Goal: Transaction & Acquisition: Book appointment/travel/reservation

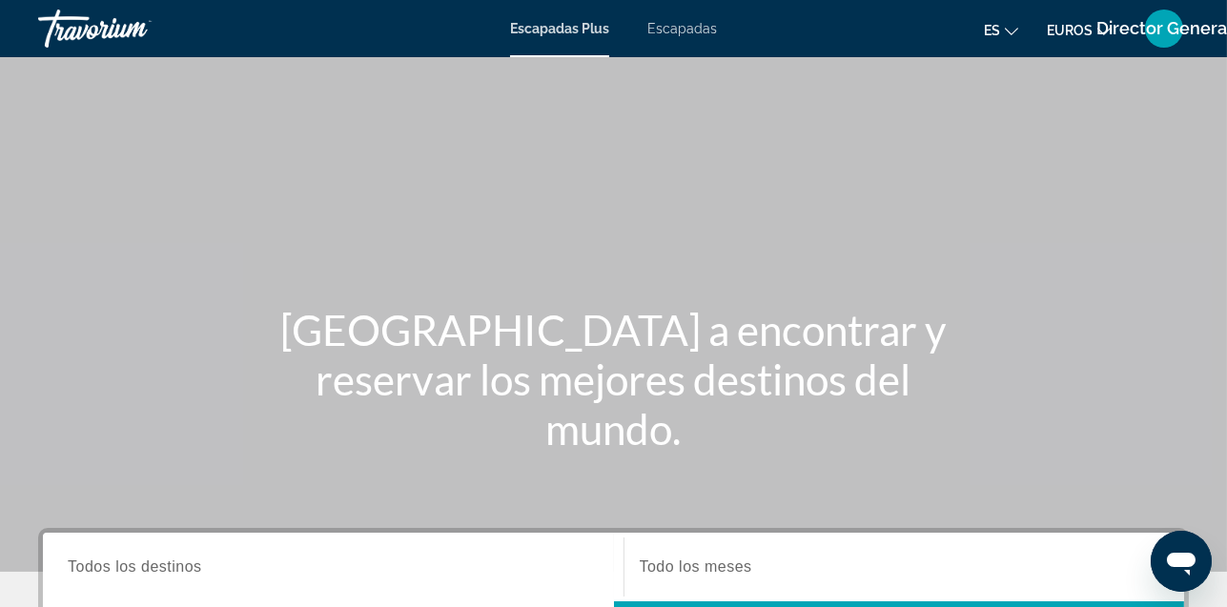
click at [546, 22] on font "Escapadas Plus" at bounding box center [559, 28] width 99 height 15
click at [470, 578] on input "Destination Todos los destinos" at bounding box center [333, 568] width 531 height 23
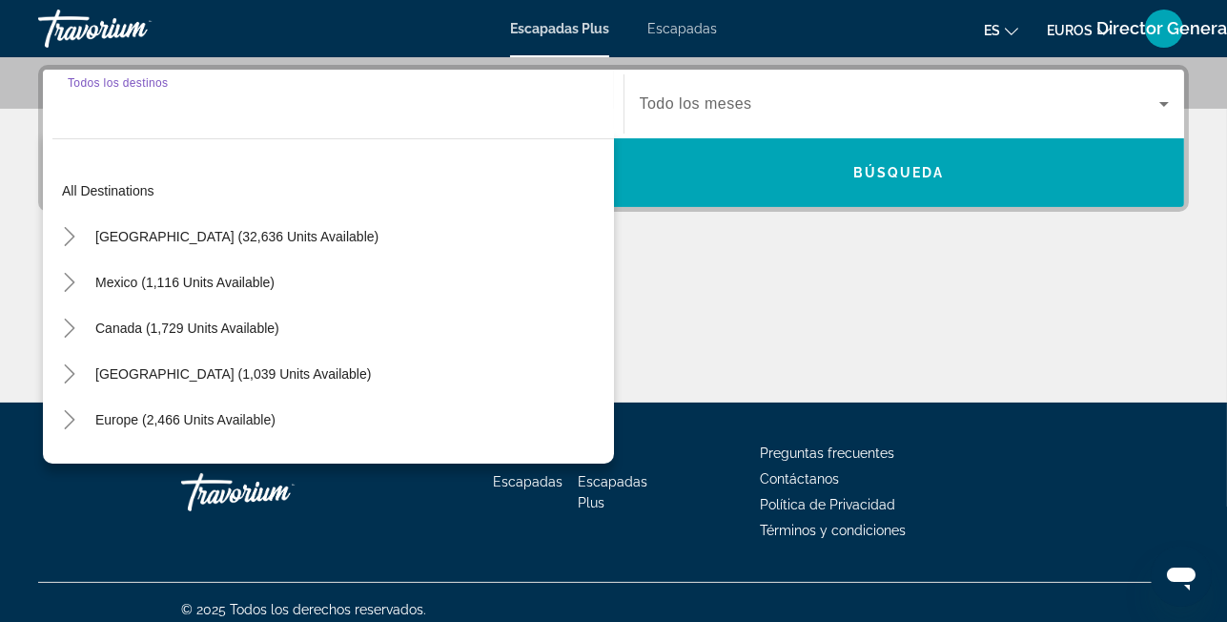
scroll to position [465, 0]
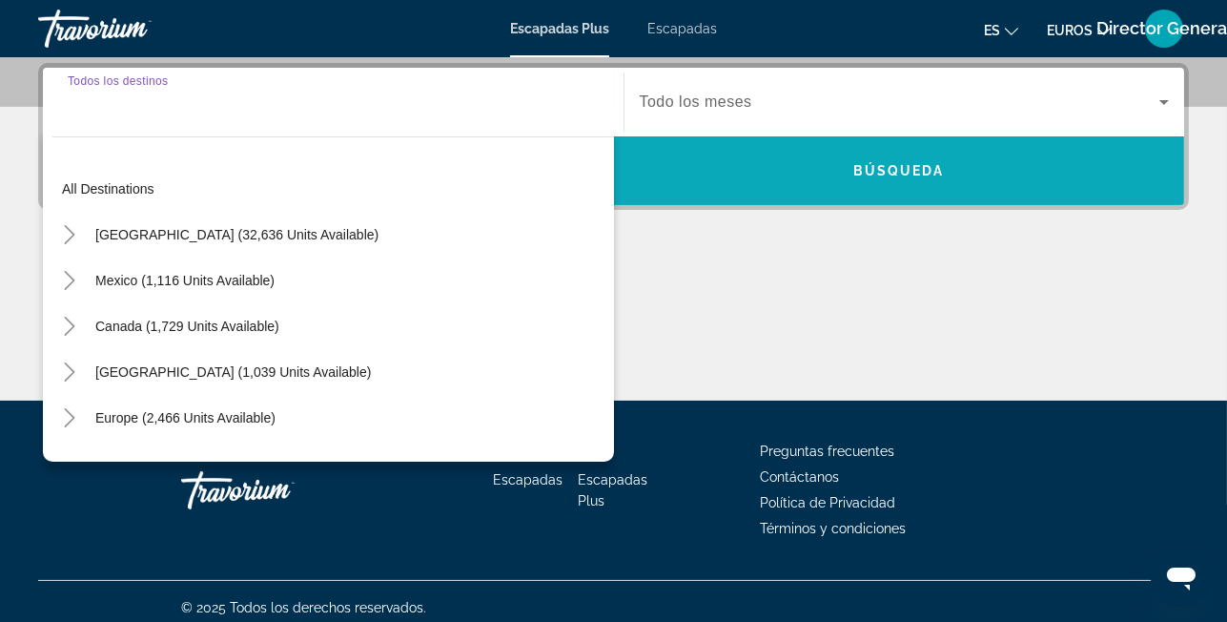
click at [748, 164] on span "Widget de búsqueda" at bounding box center [899, 171] width 571 height 46
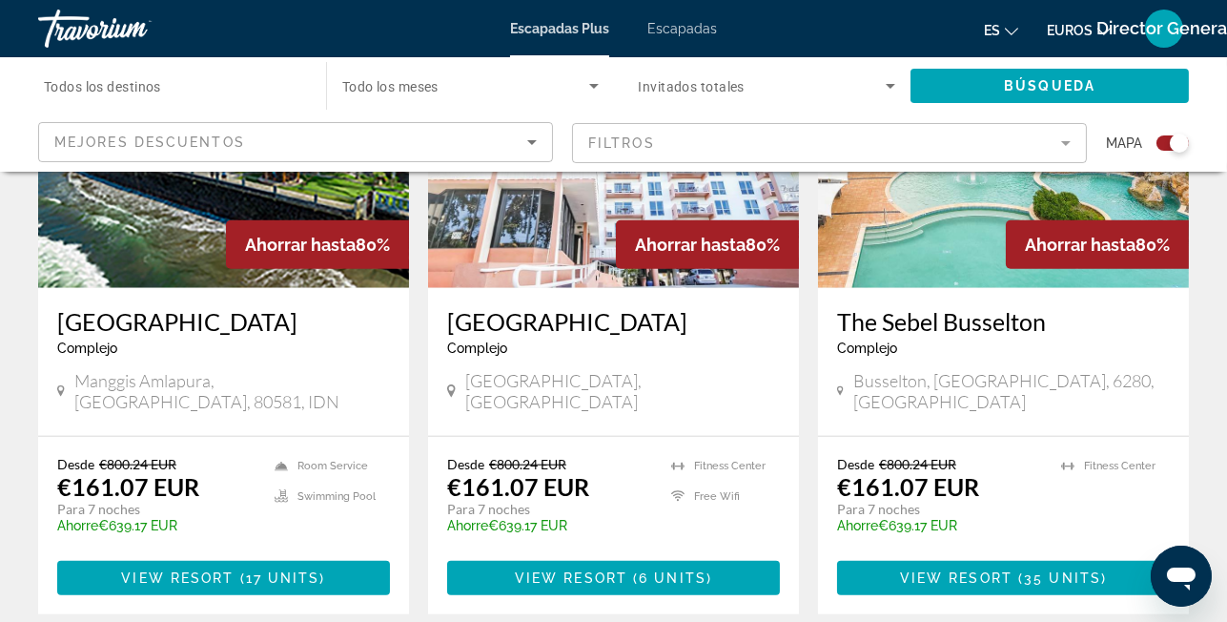
scroll to position [2870, 0]
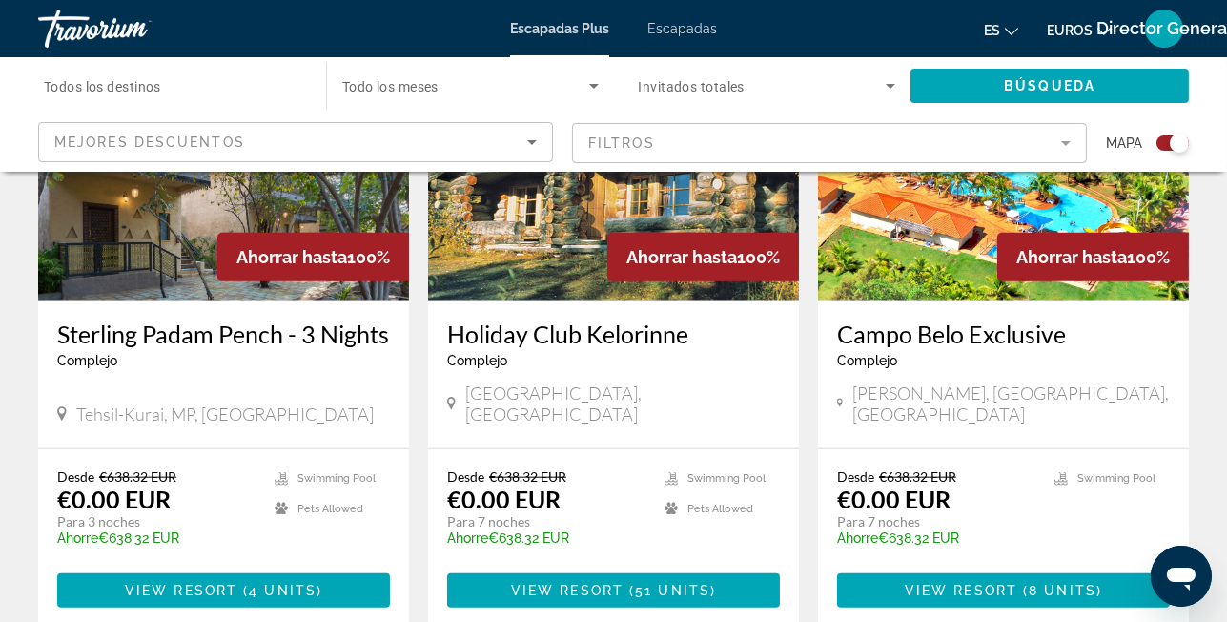
scroll to position [2961, 0]
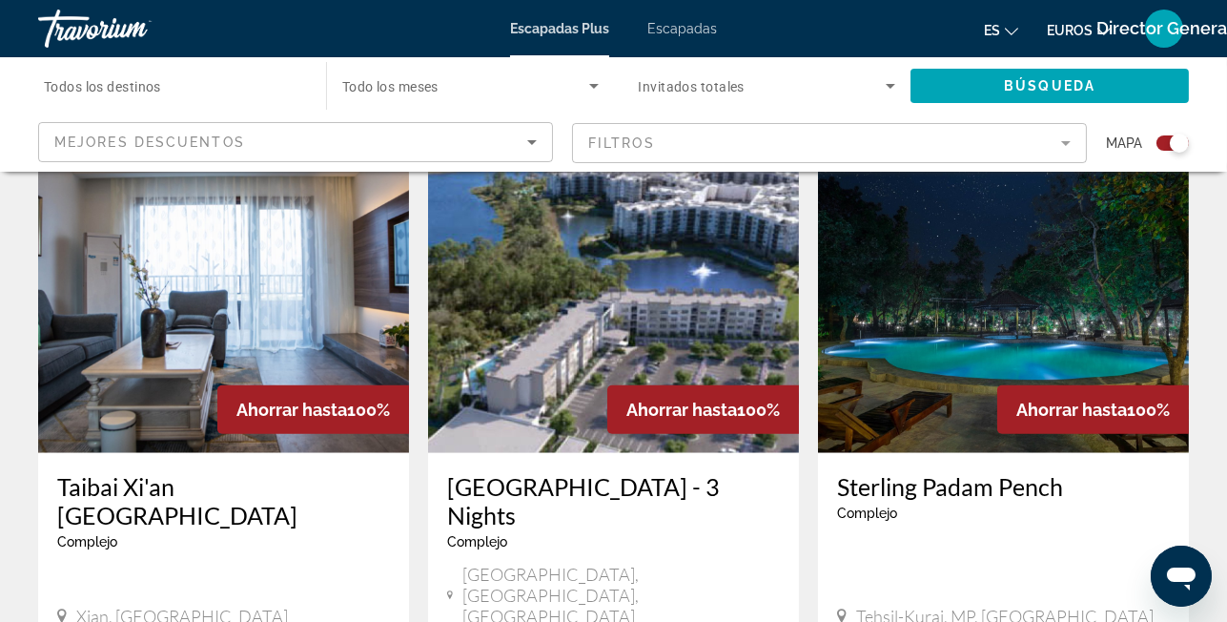
scroll to position [2961, 0]
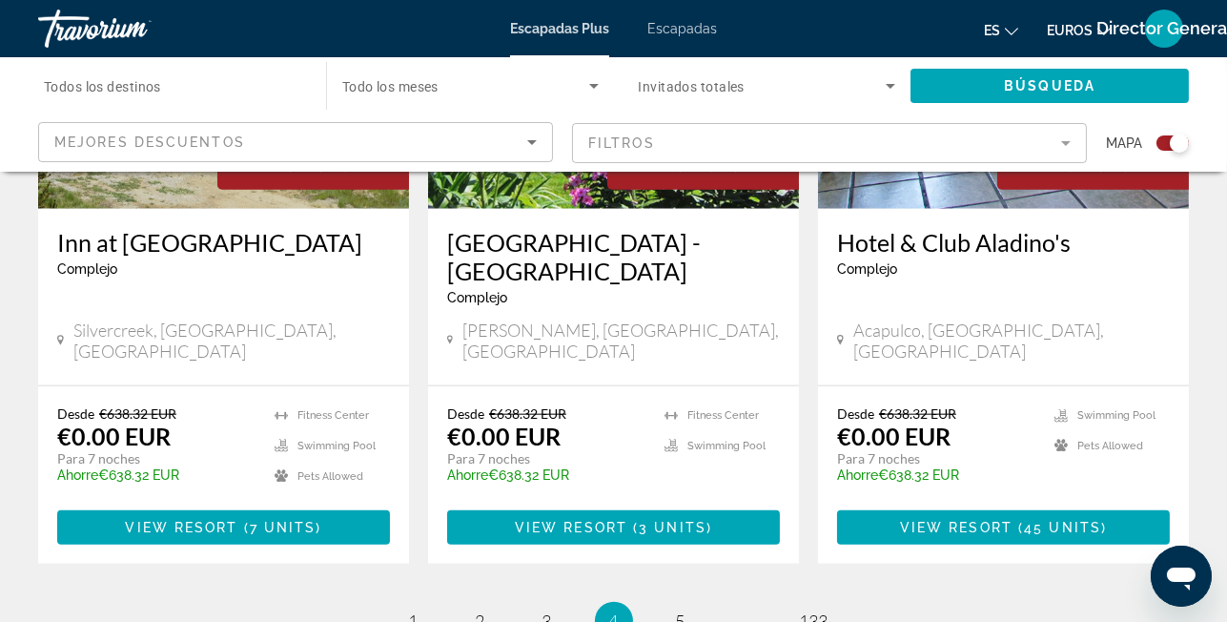
scroll to position [3114, 0]
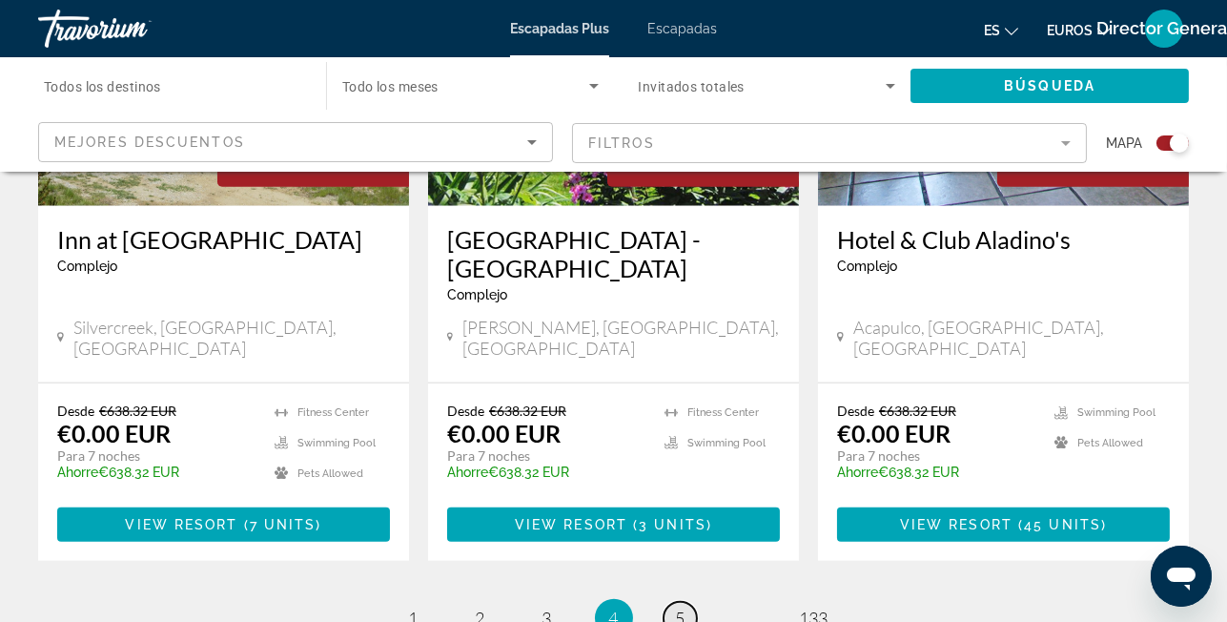
click at [686, 602] on link "page 5" at bounding box center [680, 618] width 33 height 33
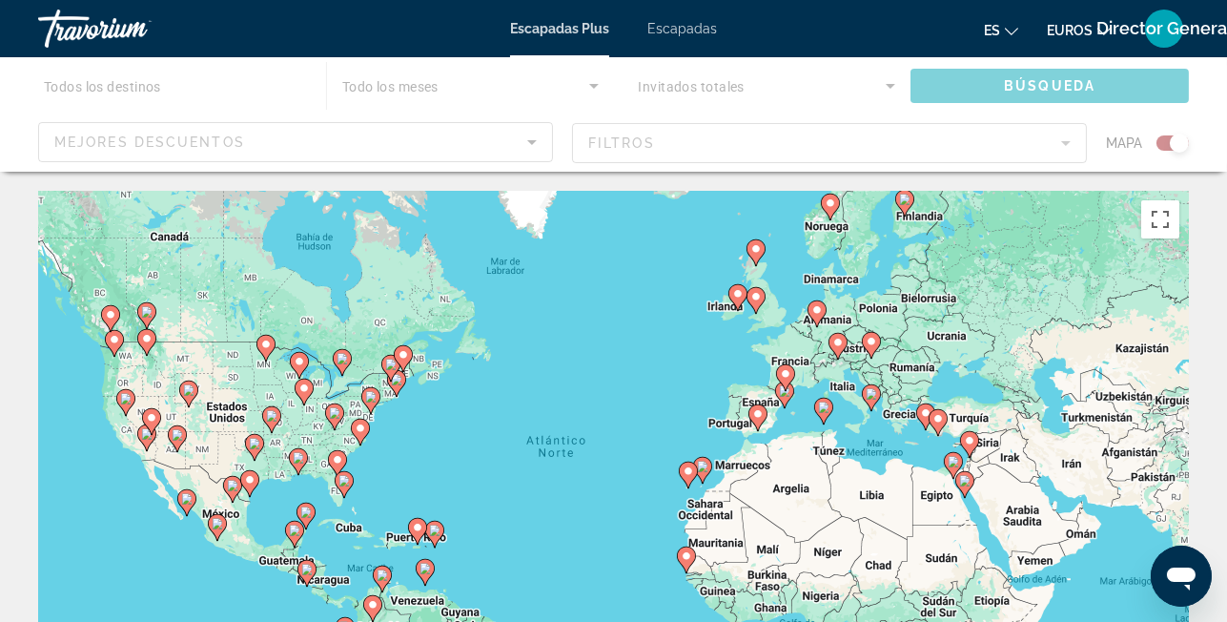
click at [786, 397] on icon "Contenido principal" at bounding box center [783, 394] width 17 height 25
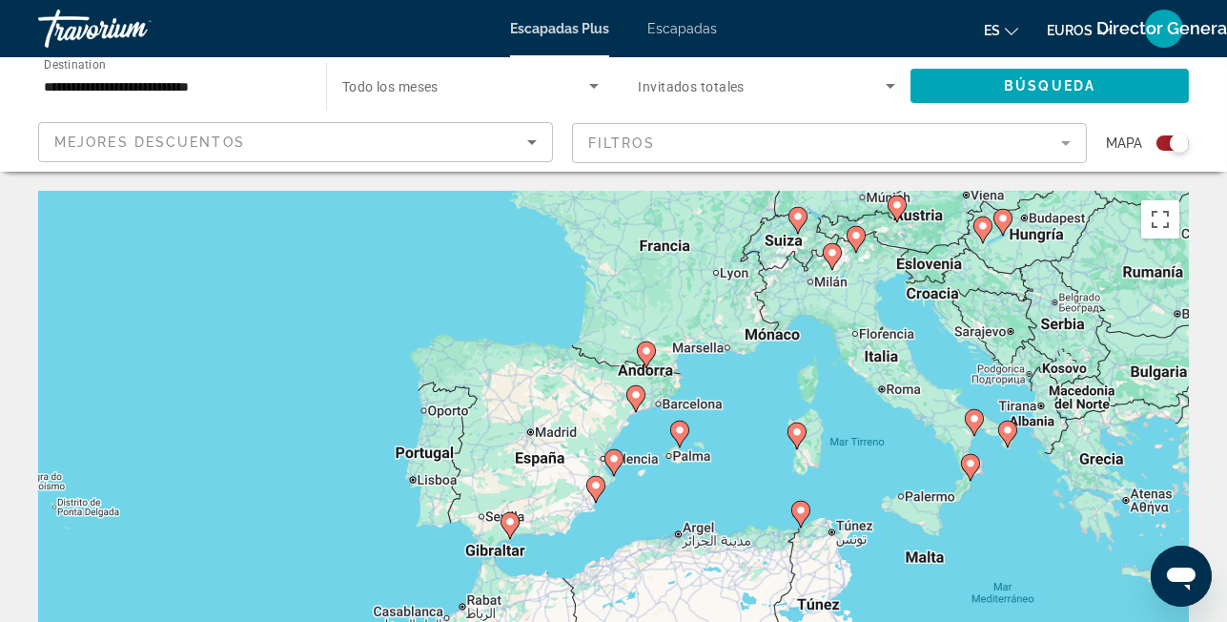
click at [612, 456] on image "Contenido principal" at bounding box center [613, 458] width 11 height 11
type input "**********"
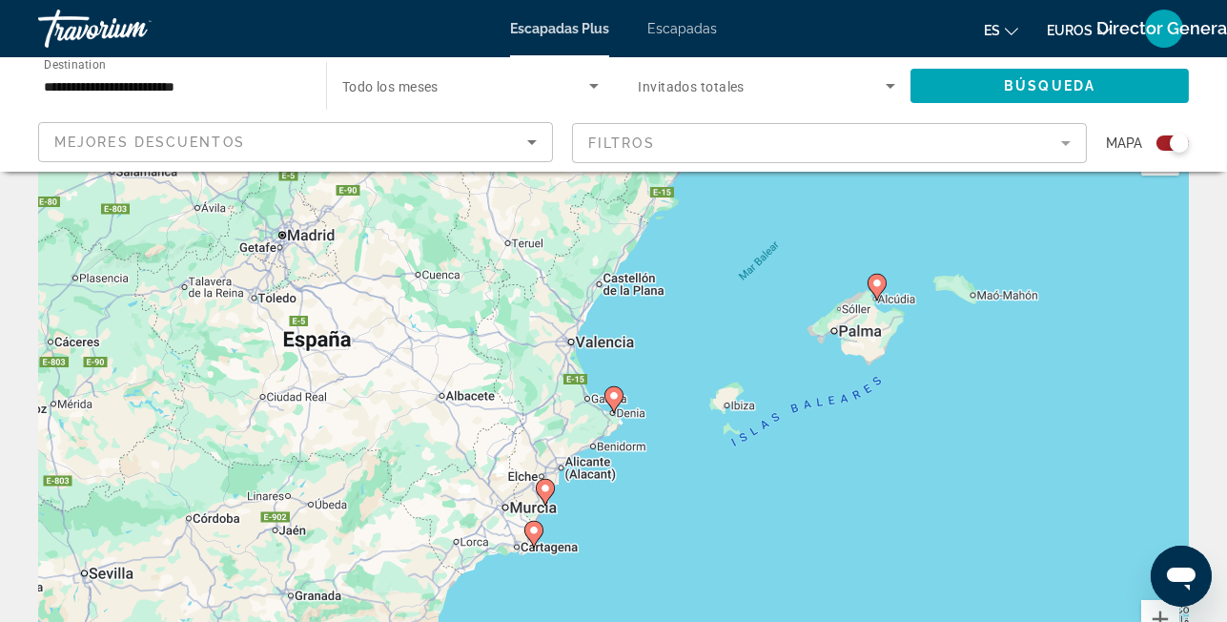
scroll to position [127, 0]
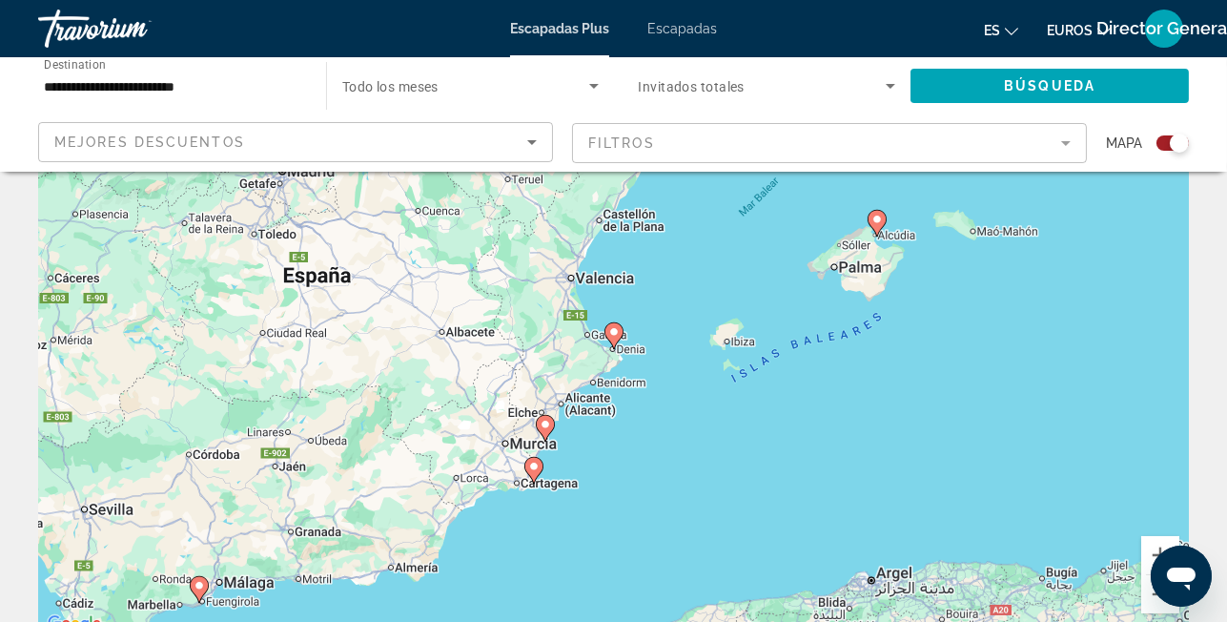
click at [535, 469] on image "Contenido principal" at bounding box center [533, 466] width 11 height 11
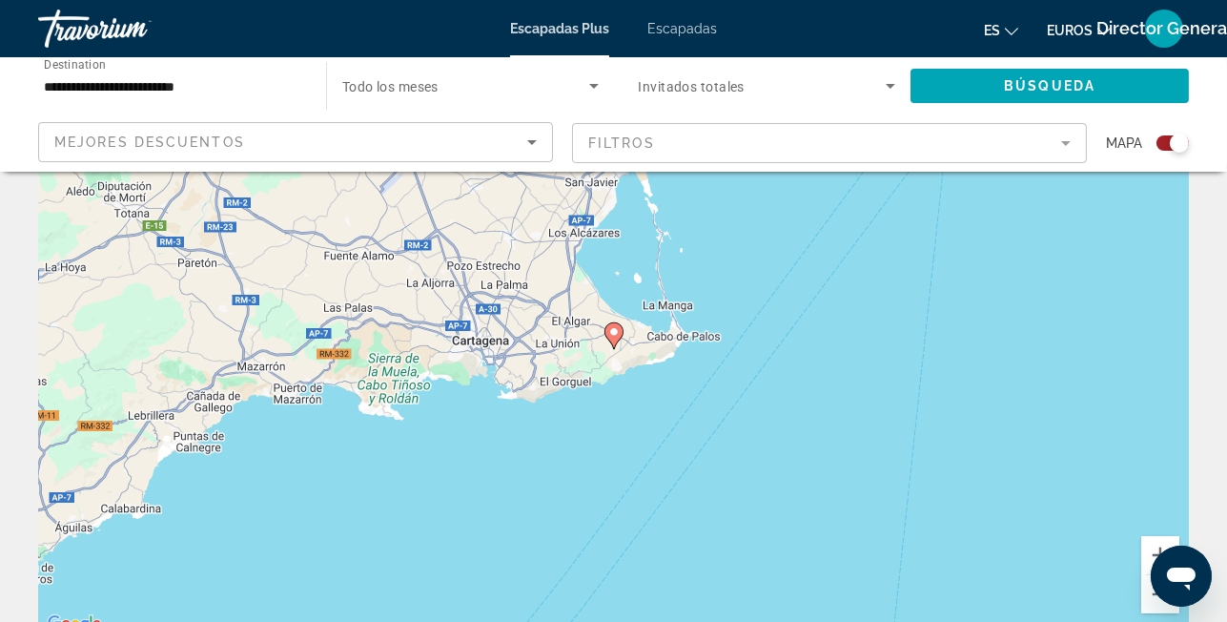
click at [605, 339] on gmp-advanced-marker "Contenido principal" at bounding box center [614, 335] width 19 height 29
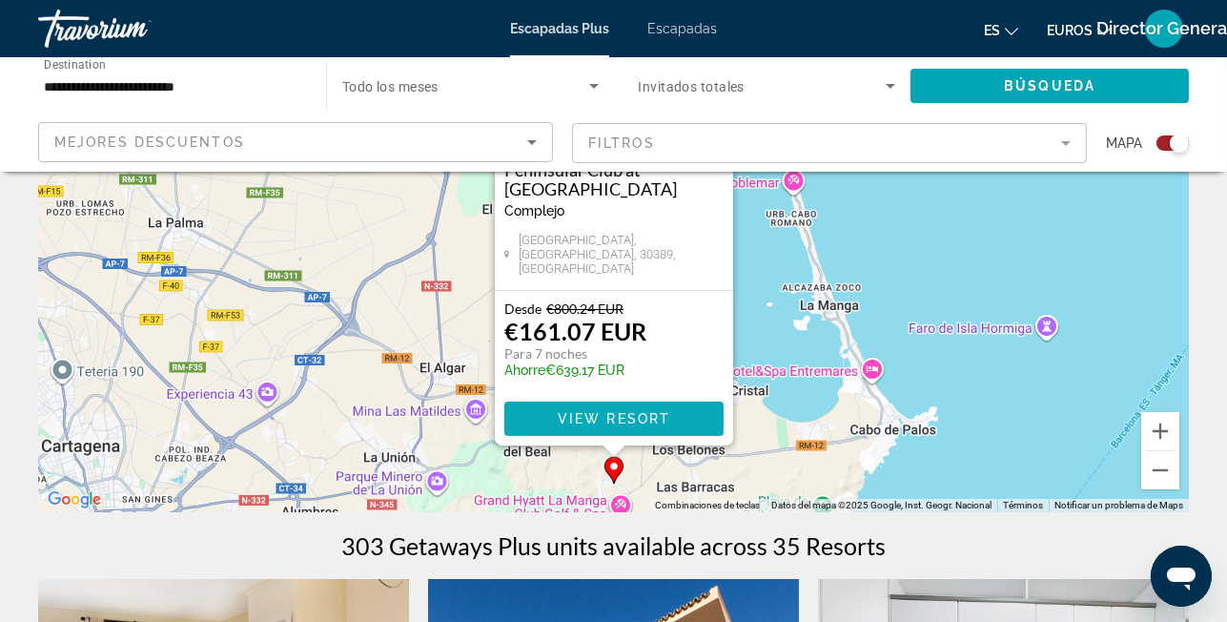
scroll to position [254, 0]
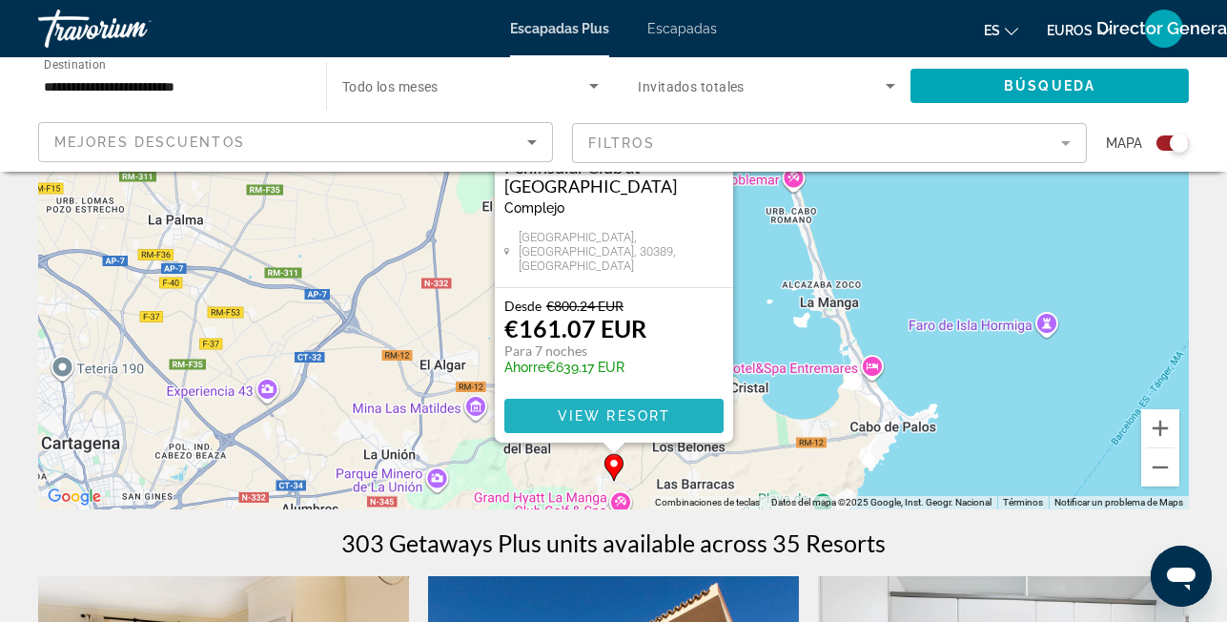
click at [636, 413] on span "View Resort" at bounding box center [613, 415] width 113 height 15
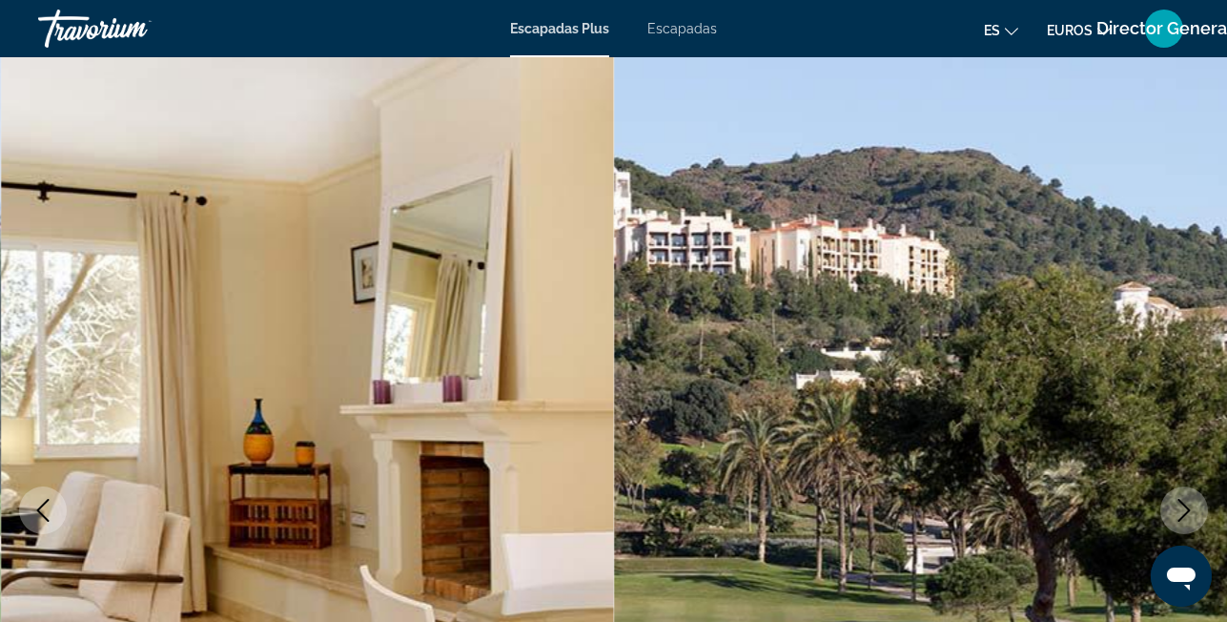
click at [680, 31] on font "Escapadas" at bounding box center [682, 28] width 70 height 15
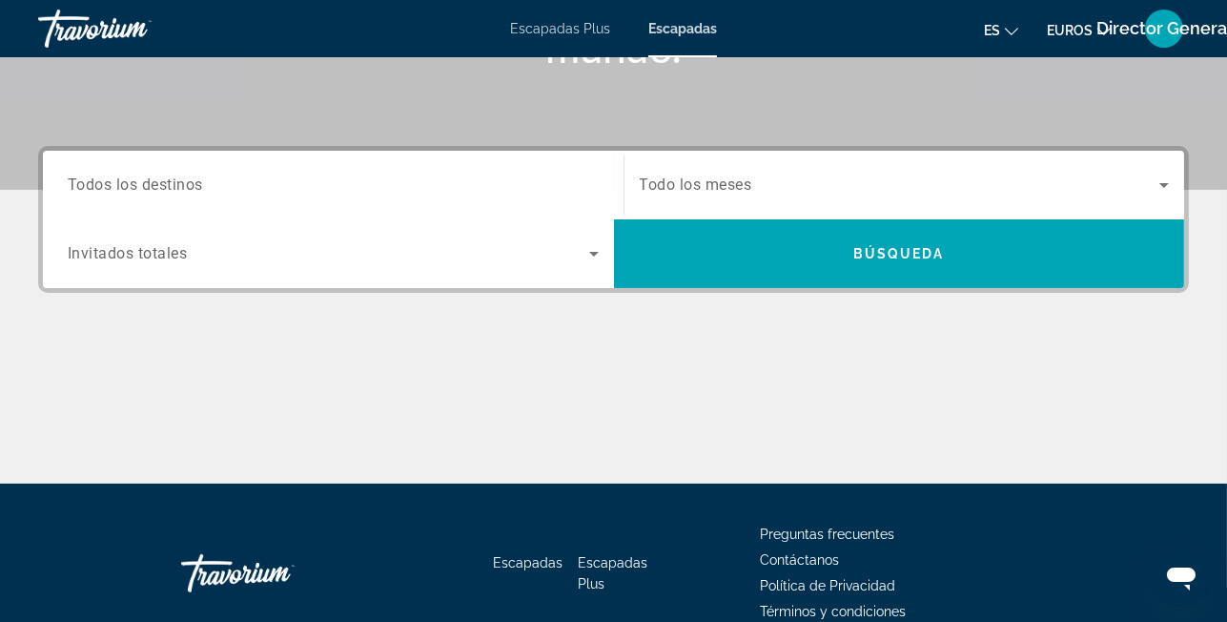
scroll to position [477, 0]
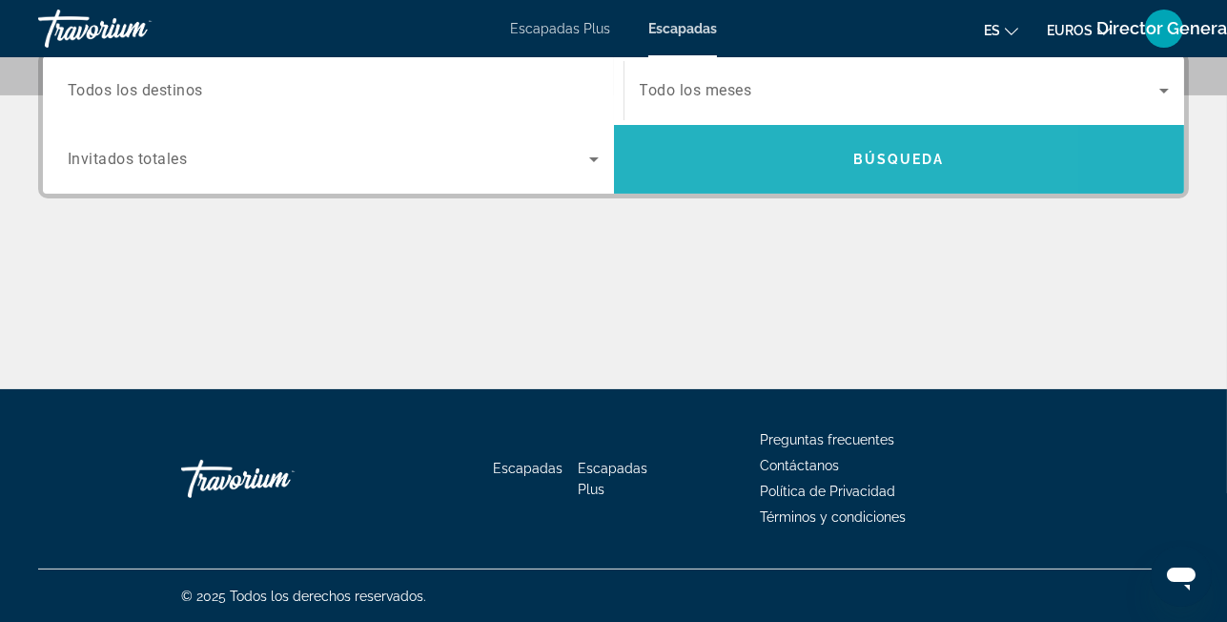
click at [765, 157] on span "Search widget" at bounding box center [899, 159] width 571 height 46
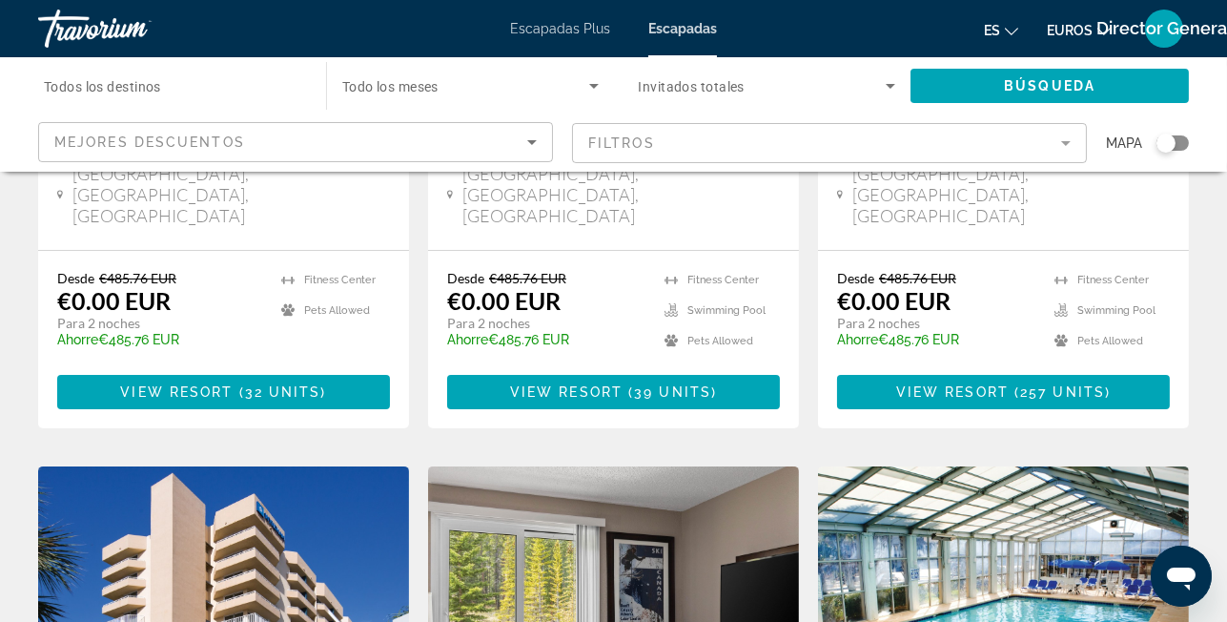
scroll to position [318, 0]
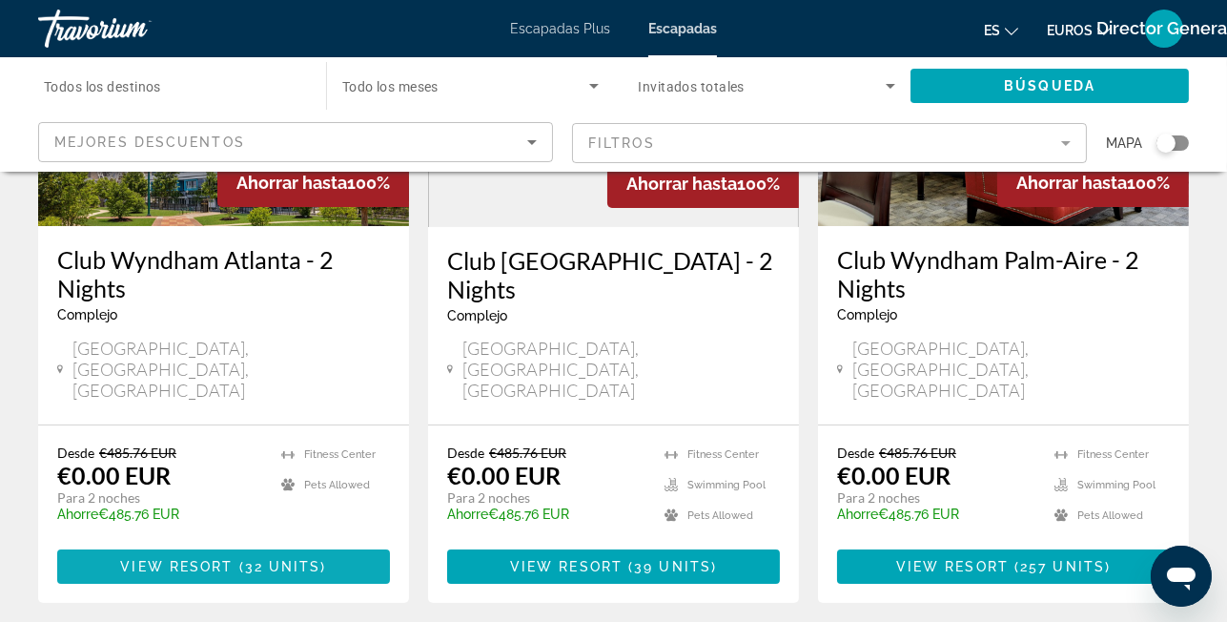
click at [184, 559] on span "View Resort" at bounding box center [176, 566] width 113 height 15
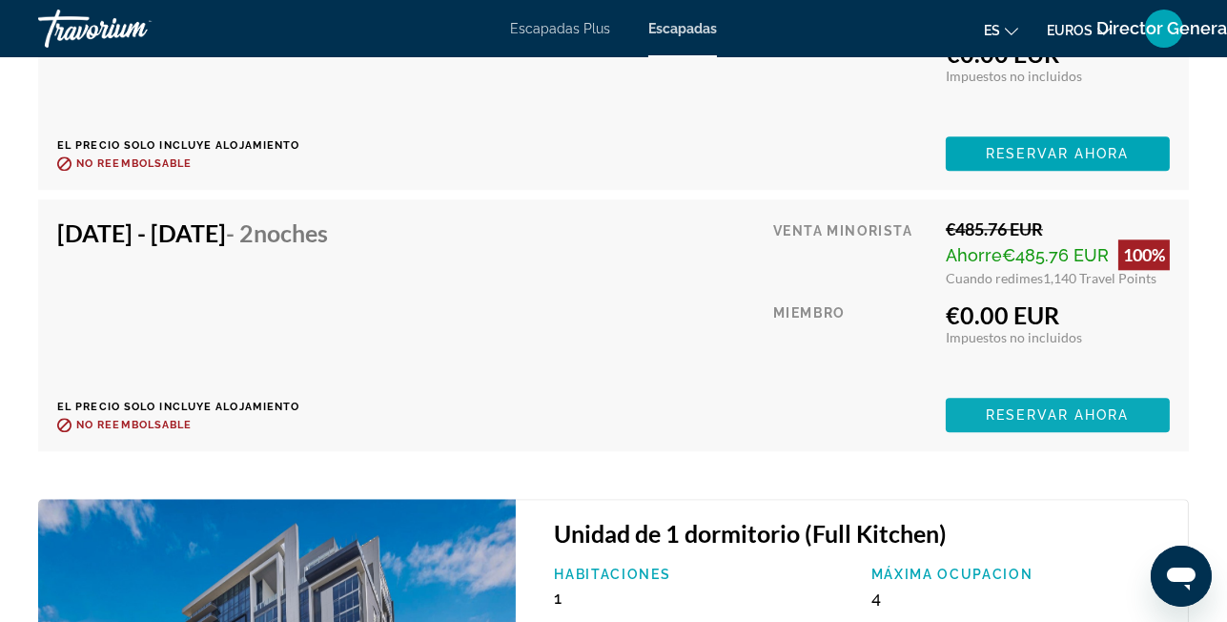
scroll to position [6789, 0]
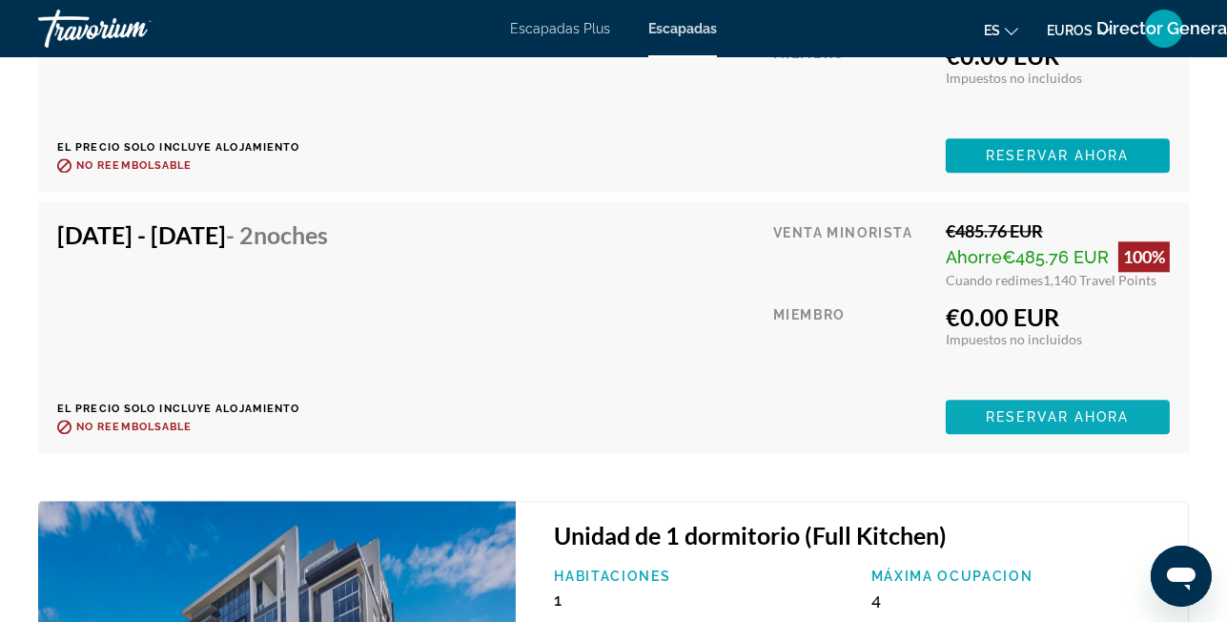
click at [1001, 335] on div "Venta minorista €485.76 EUR Ahorre €485.76 EUR 100% Cuando redimes 1,140 Travel…" at bounding box center [971, 327] width 397 height 214
click at [976, 394] on span "Contenido principal" at bounding box center [1058, 417] width 224 height 46
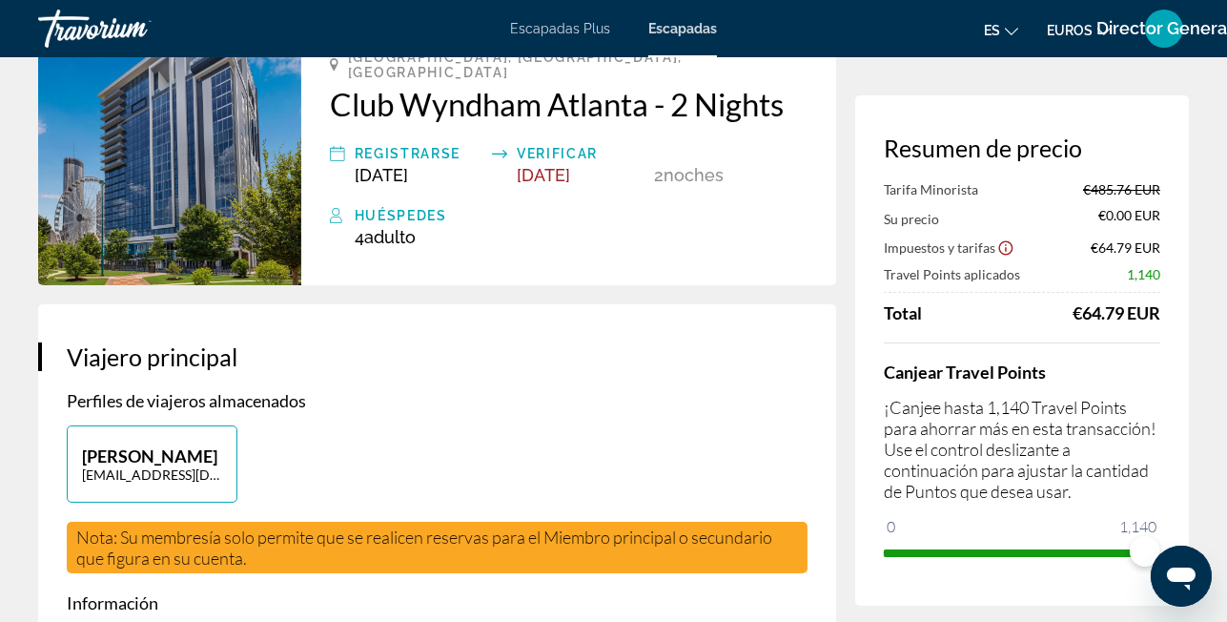
scroll to position [63, 0]
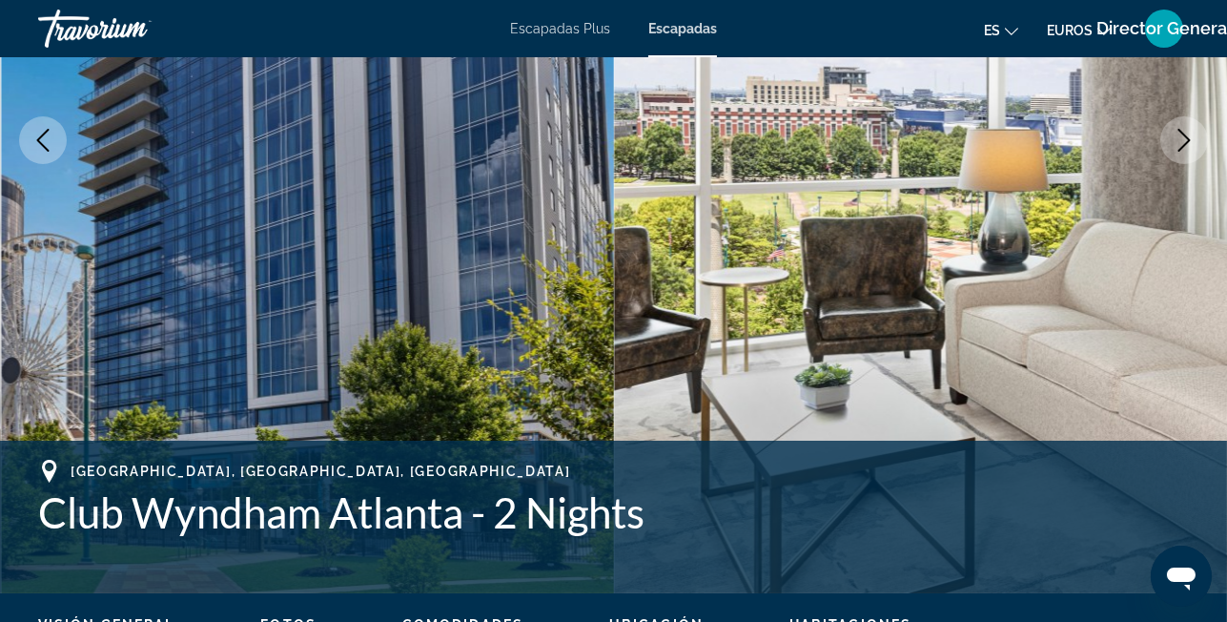
scroll to position [510, 0]
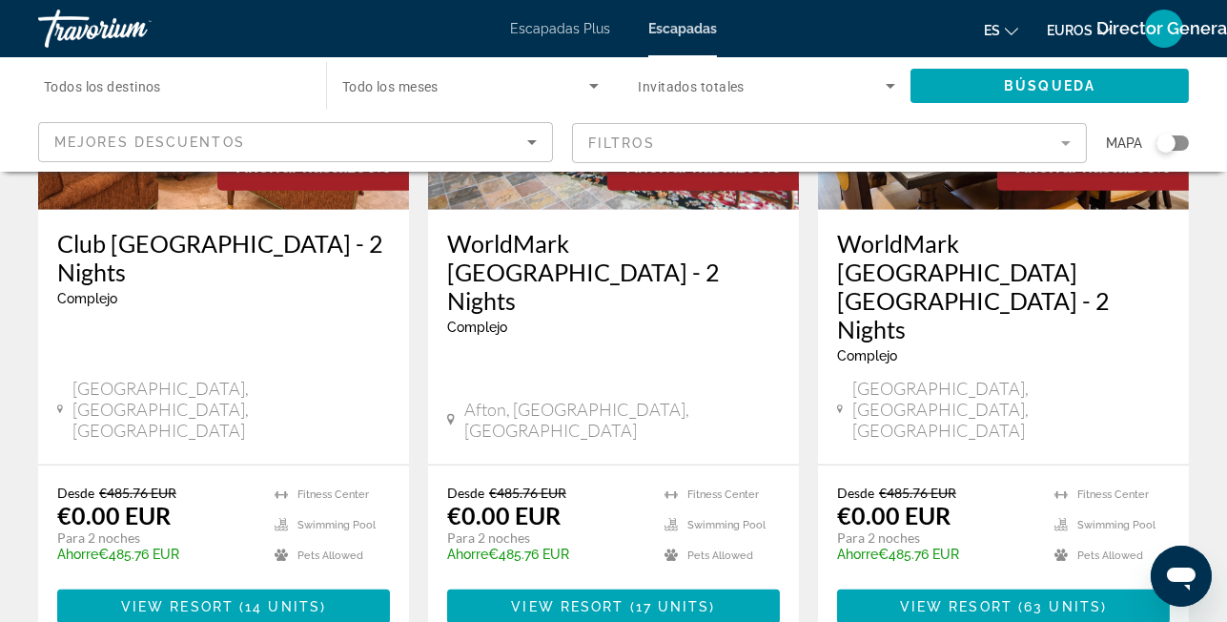
scroll to position [2549, 0]
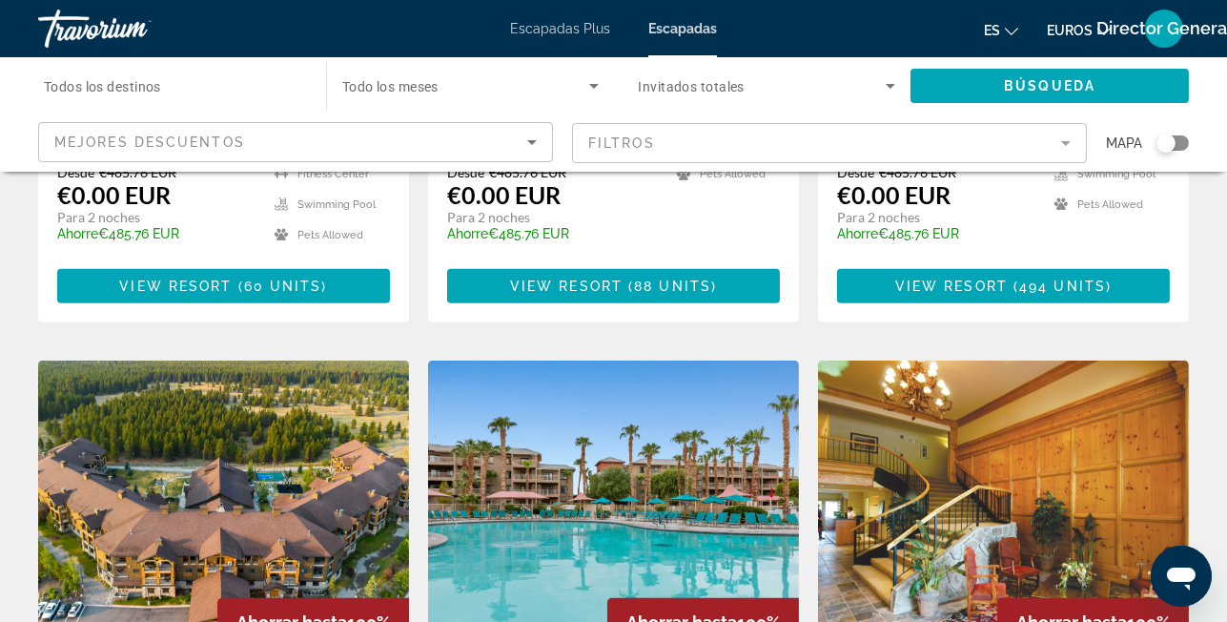
scroll to position [2152, 0]
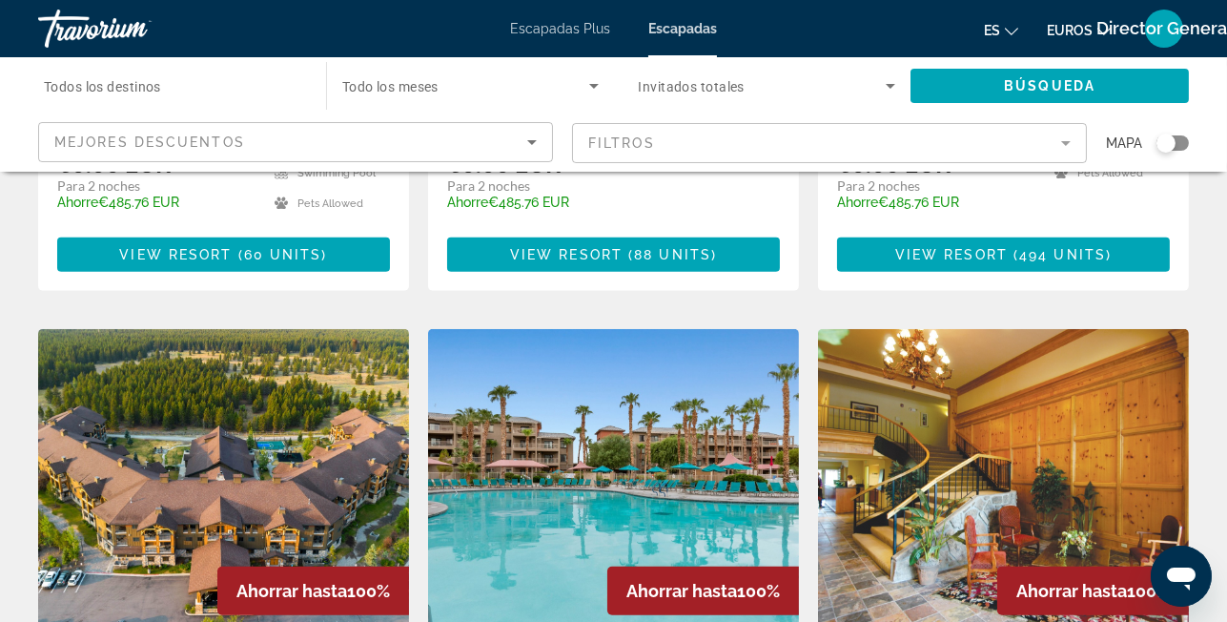
click at [1173, 146] on div "Search widget" at bounding box center [1166, 142] width 19 height 19
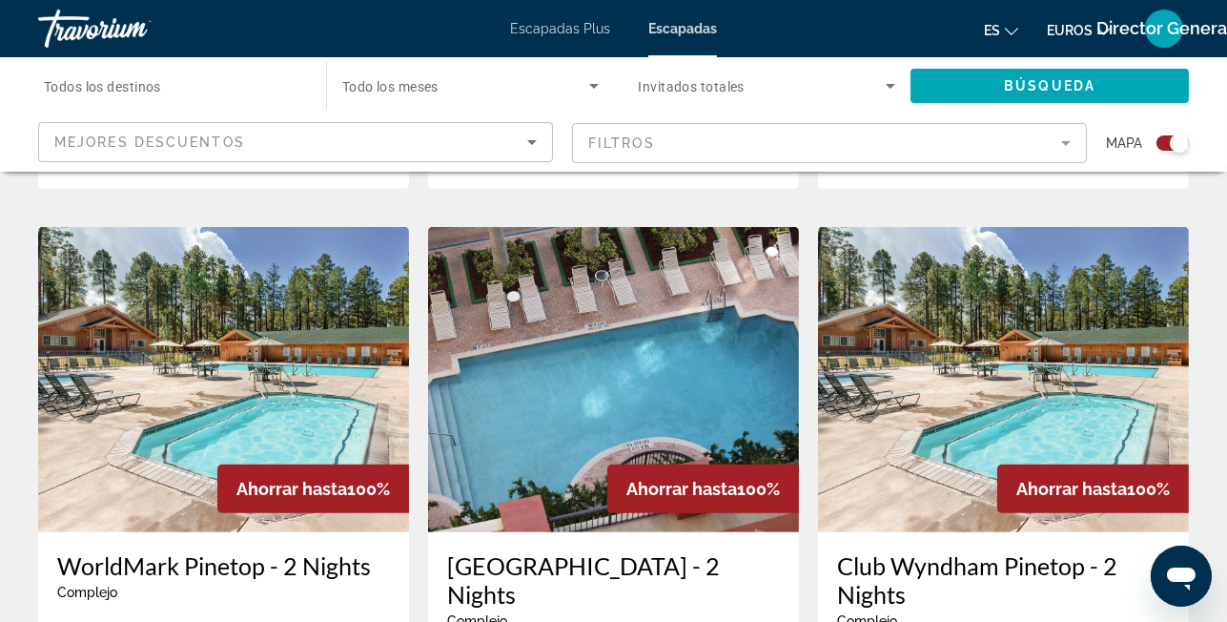
scroll to position [1282, 0]
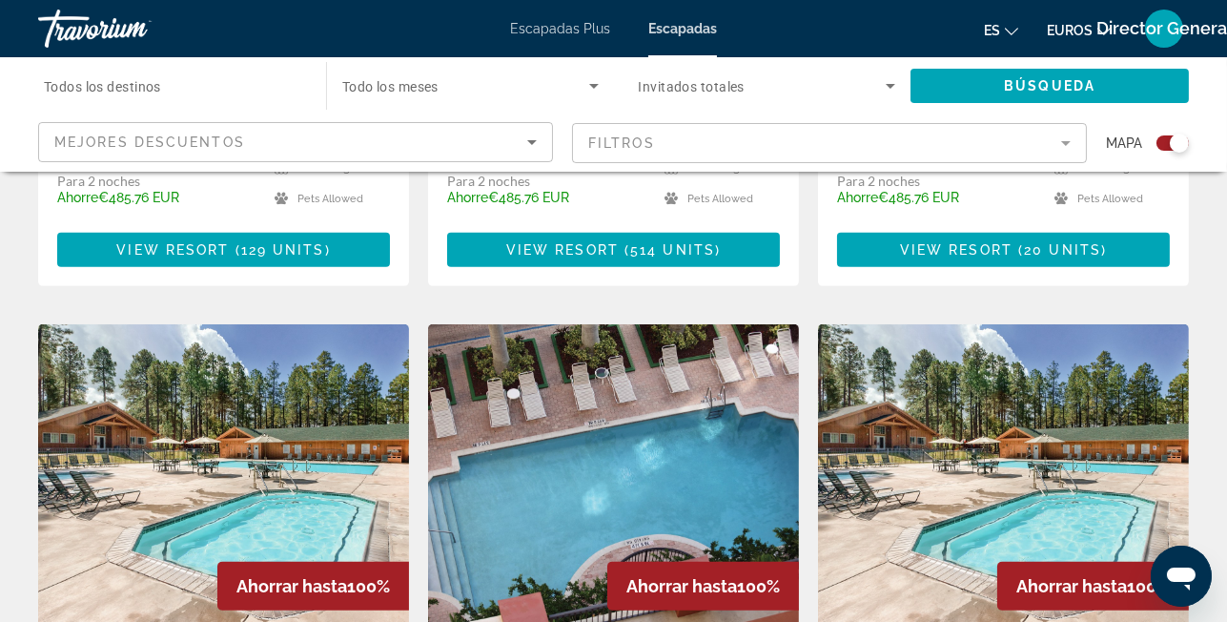
click at [78, 85] on span "Todos los destinos" at bounding box center [102, 86] width 117 height 15
click at [78, 85] on input "Destination Todos los destinos" at bounding box center [172, 86] width 257 height 23
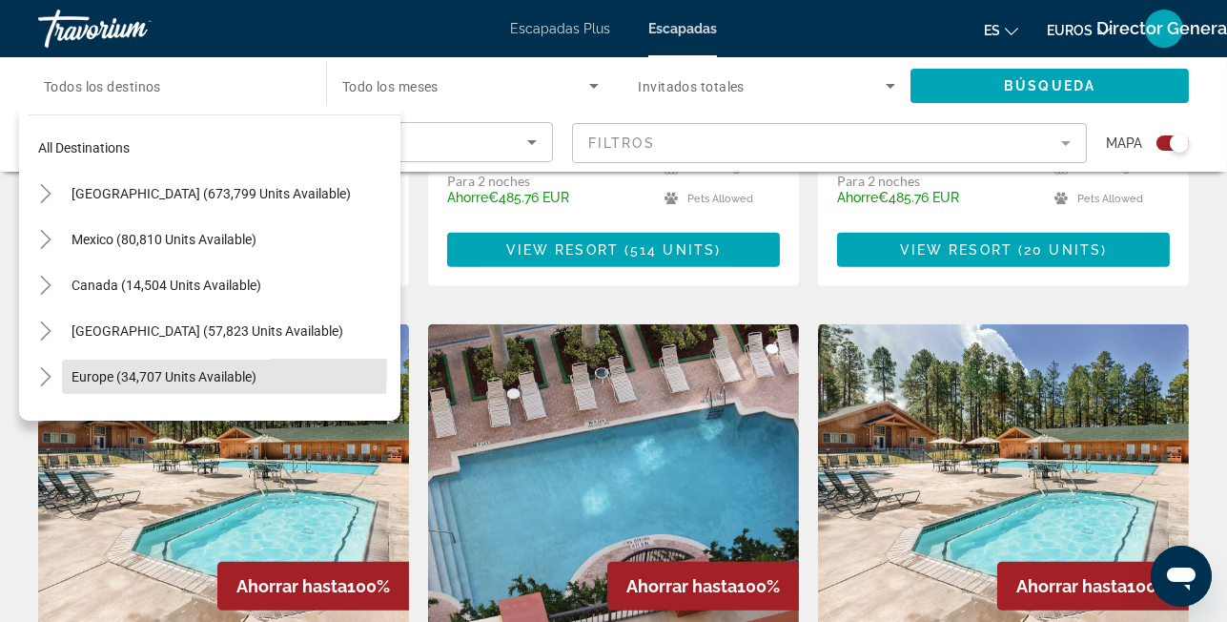
click at [88, 369] on span "Europe (34,707 units available)" at bounding box center [164, 376] width 185 height 15
type input "**********"
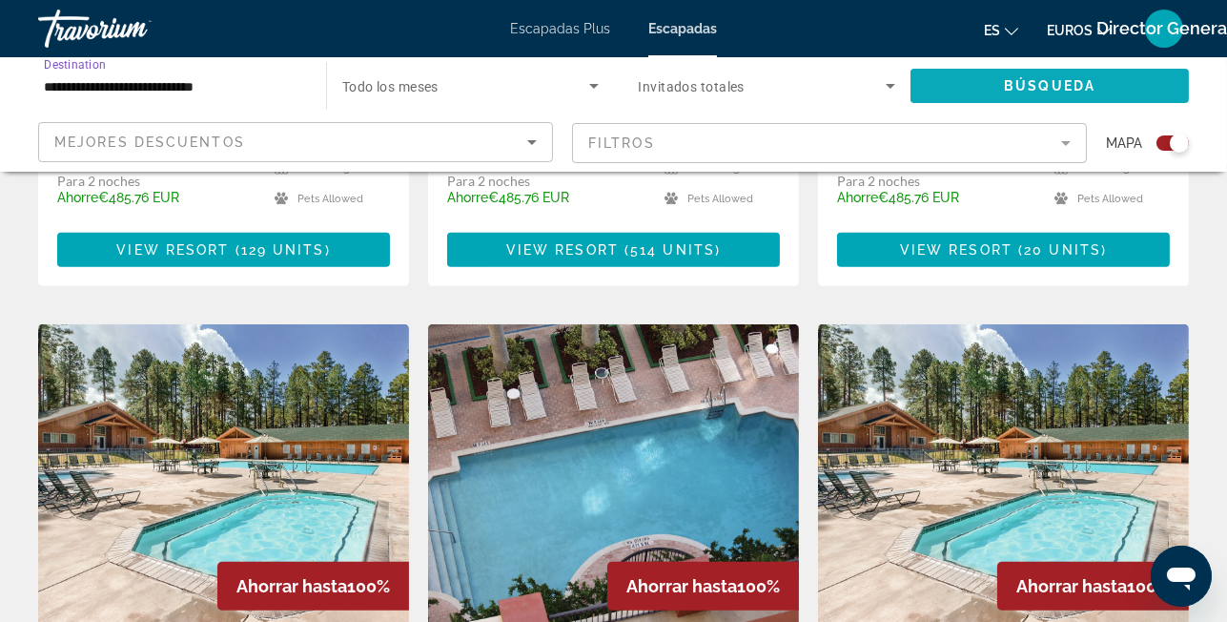
click at [938, 75] on span "Search widget" at bounding box center [1050, 86] width 278 height 46
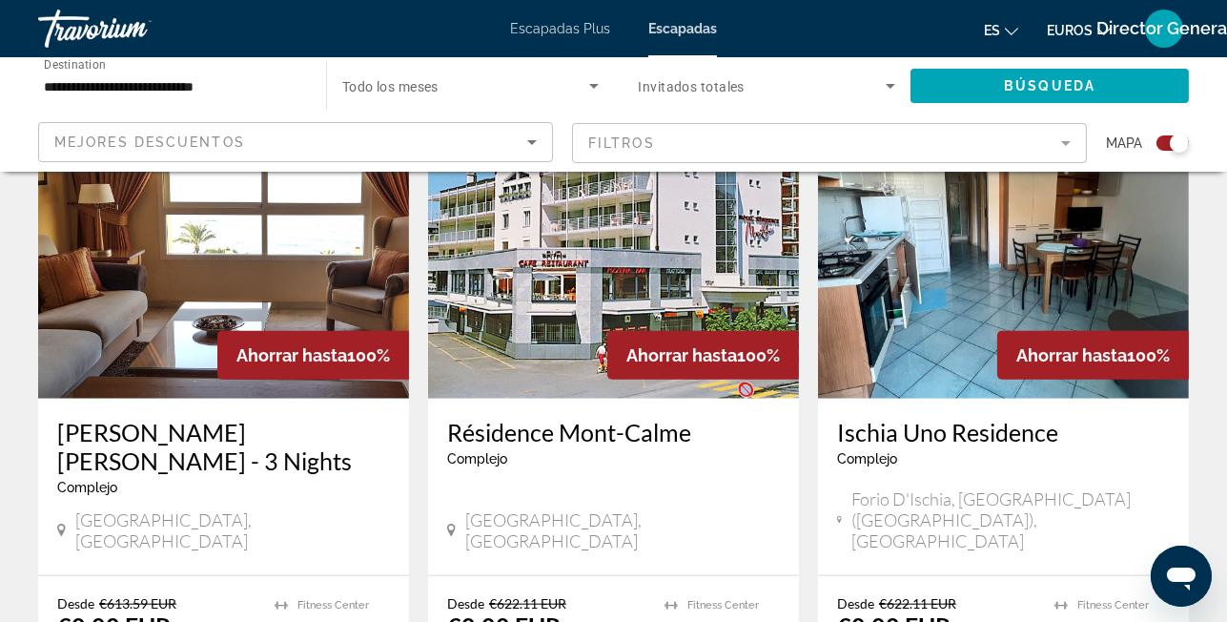
scroll to position [2923, 0]
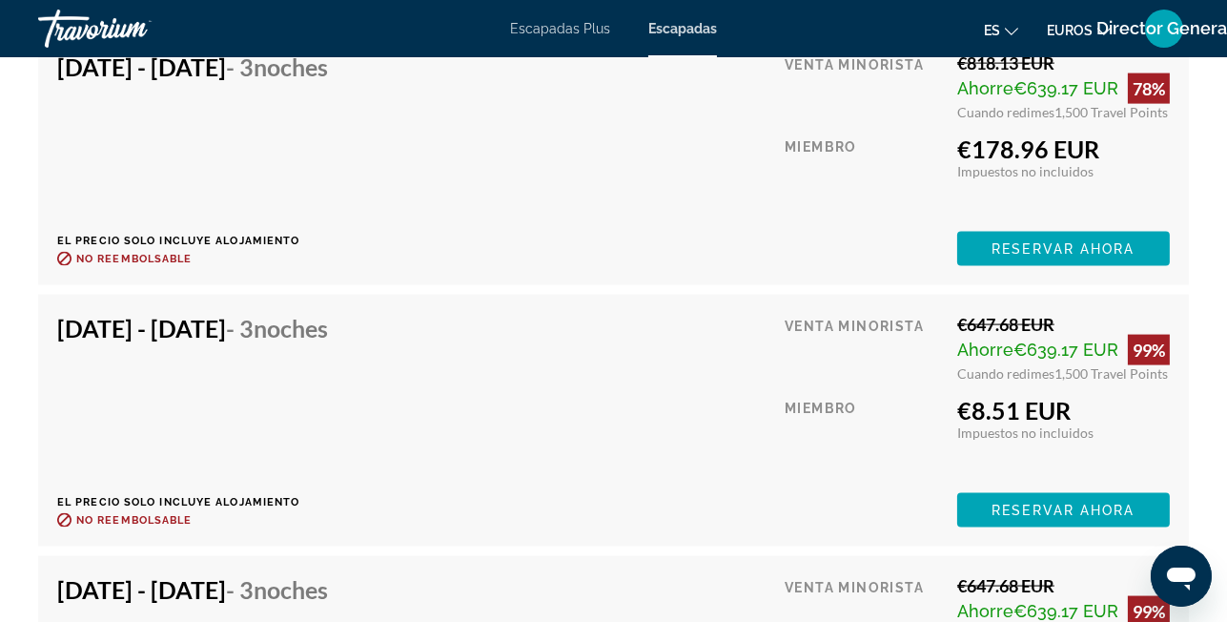
scroll to position [4005, 0]
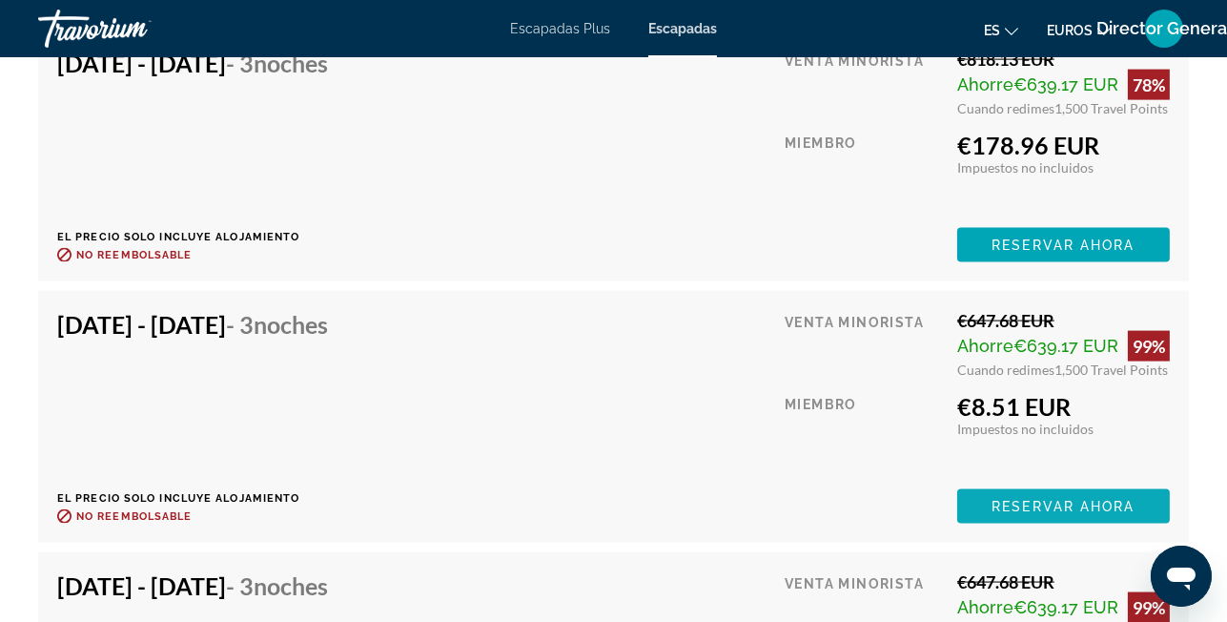
click at [1077, 502] on span "Reservar ahora" at bounding box center [1063, 506] width 143 height 15
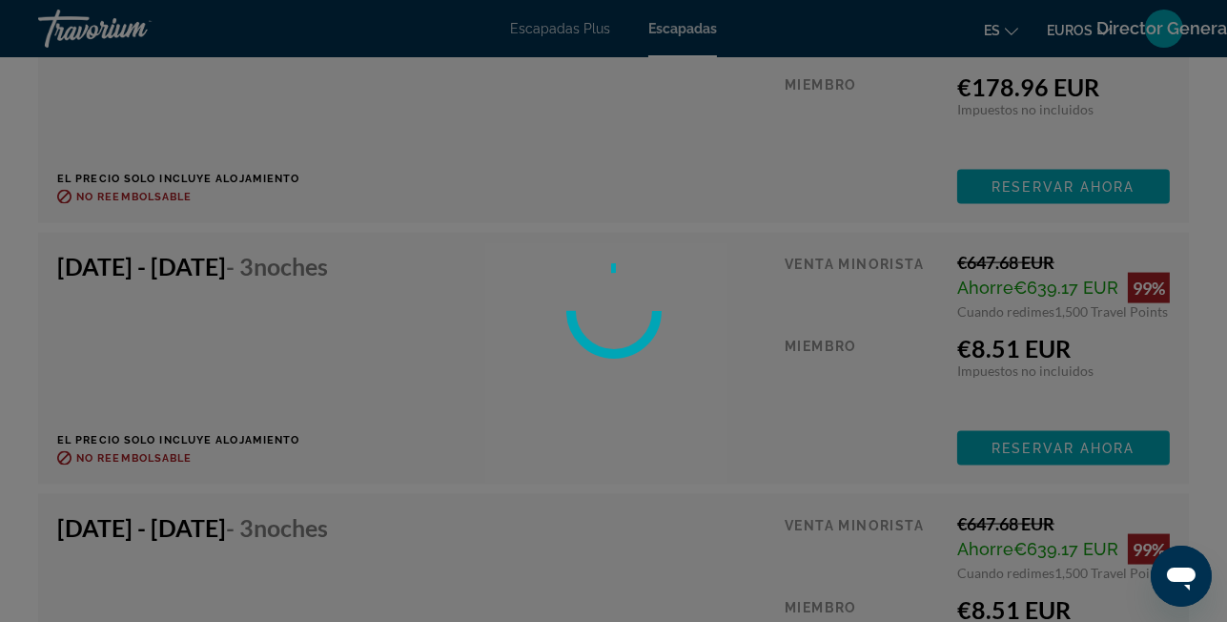
scroll to position [4068, 0]
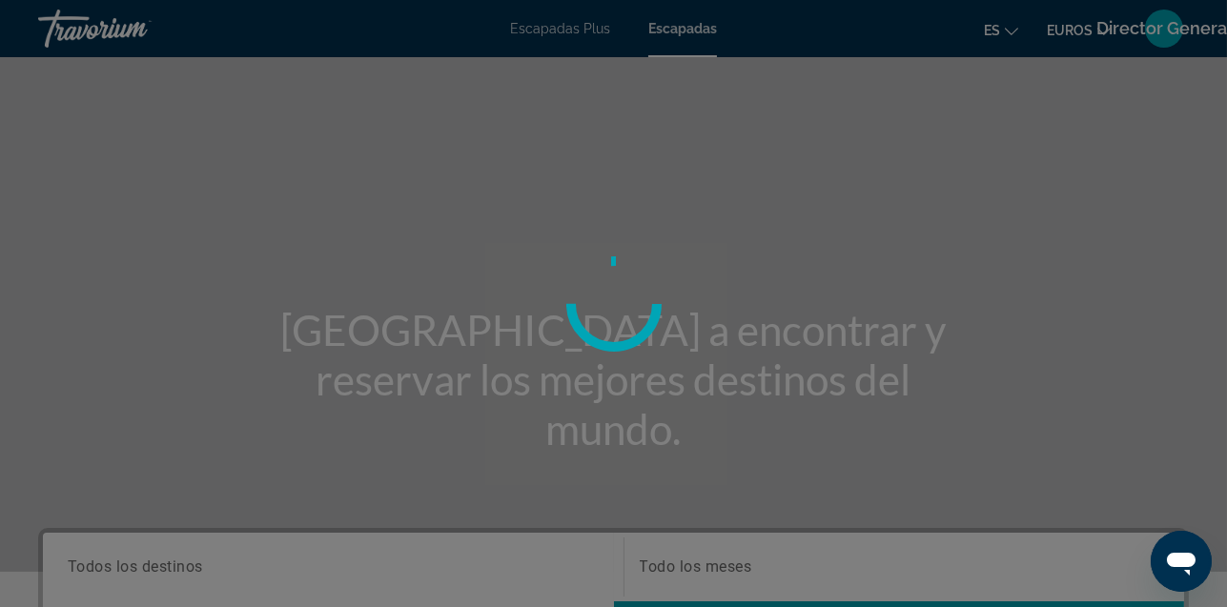
click at [82, 33] on div at bounding box center [613, 303] width 1227 height 607
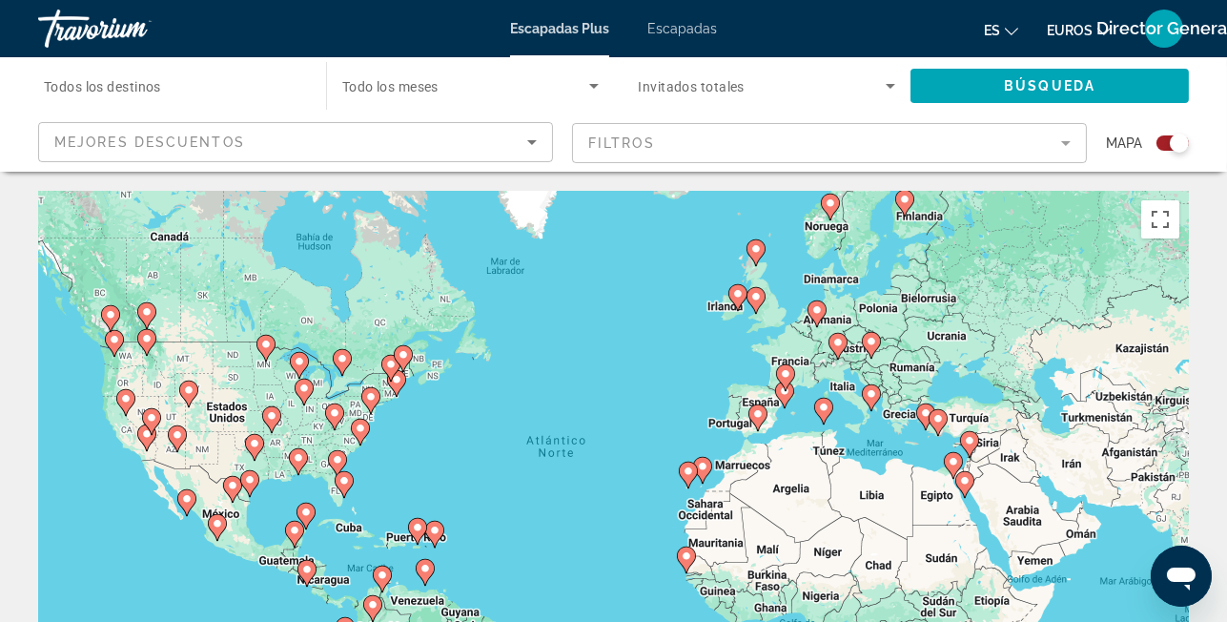
click at [1165, 30] on font "Director General" at bounding box center [1164, 28] width 135 height 20
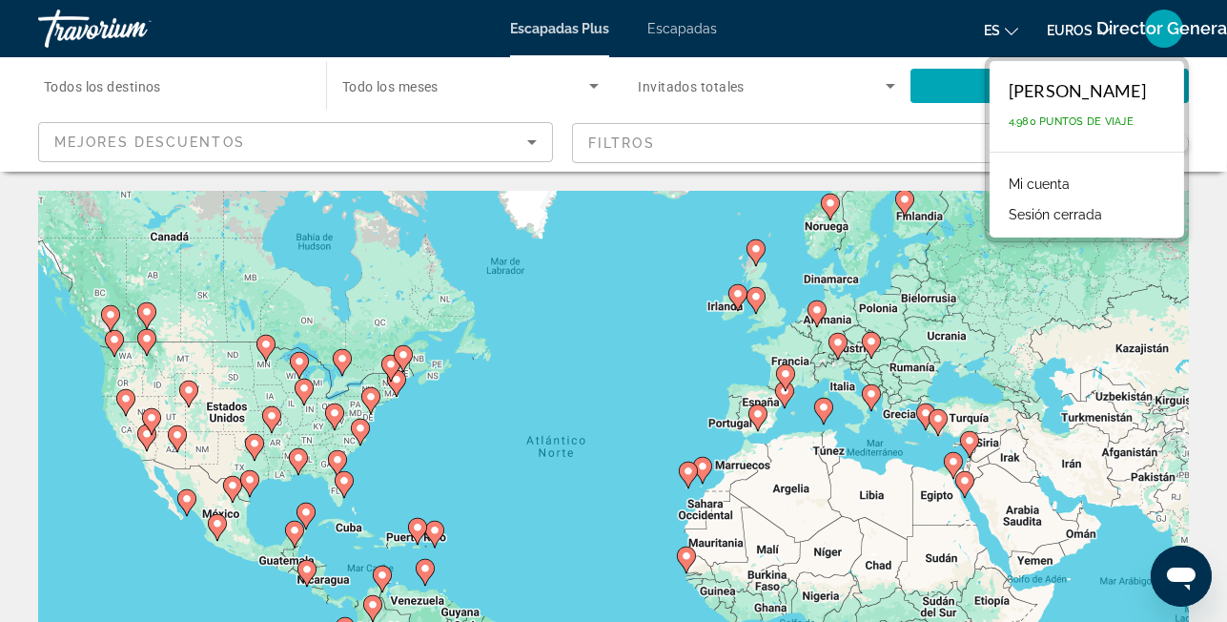
click at [1035, 179] on font "Mi cuenta" at bounding box center [1039, 183] width 61 height 15
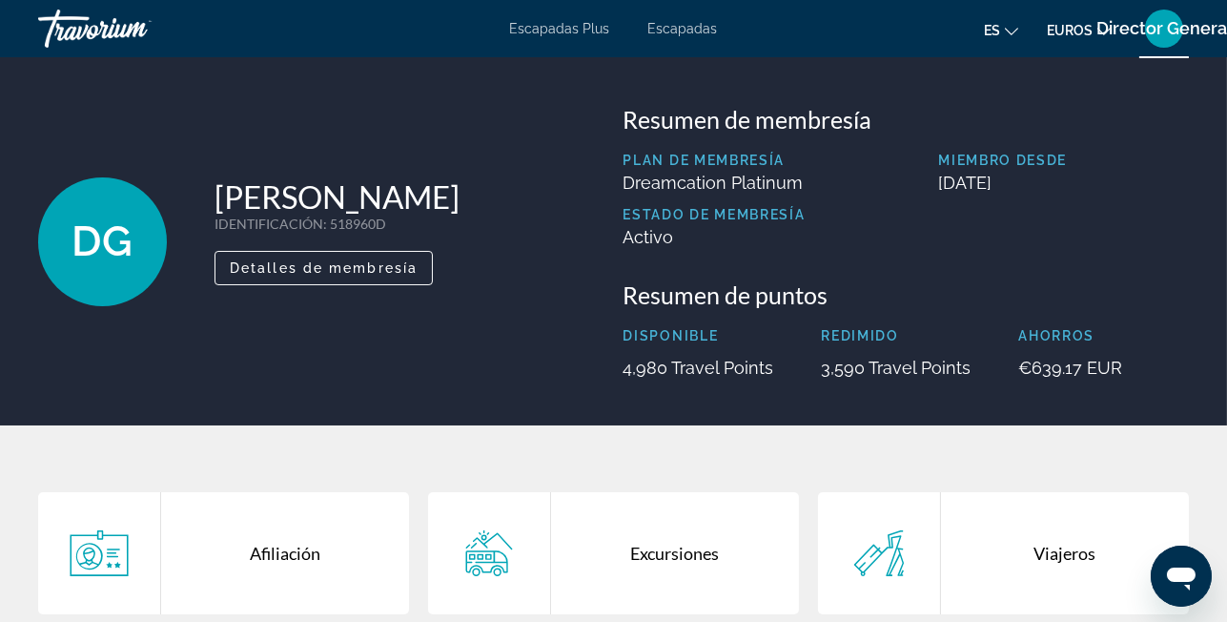
scroll to position [63, 0]
